Goal: Task Accomplishment & Management: Use online tool/utility

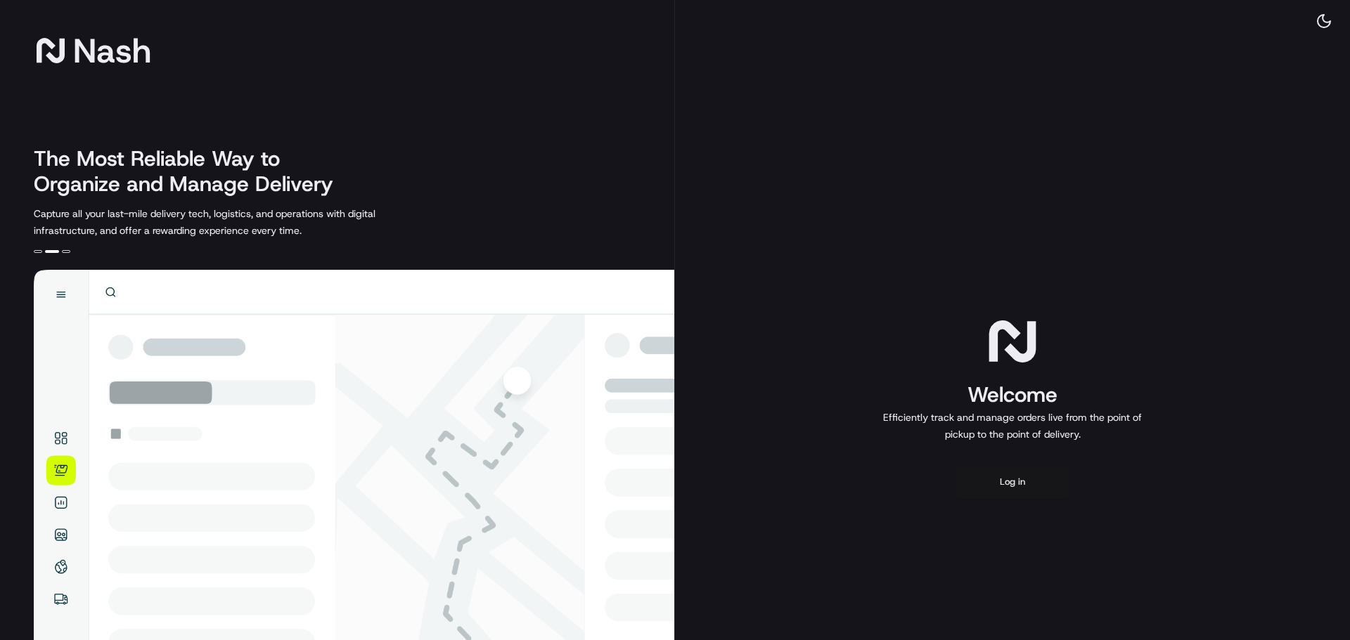
click at [1022, 475] on button "Log in" at bounding box center [1012, 482] width 112 height 34
